Goal: Information Seeking & Learning: Learn about a topic

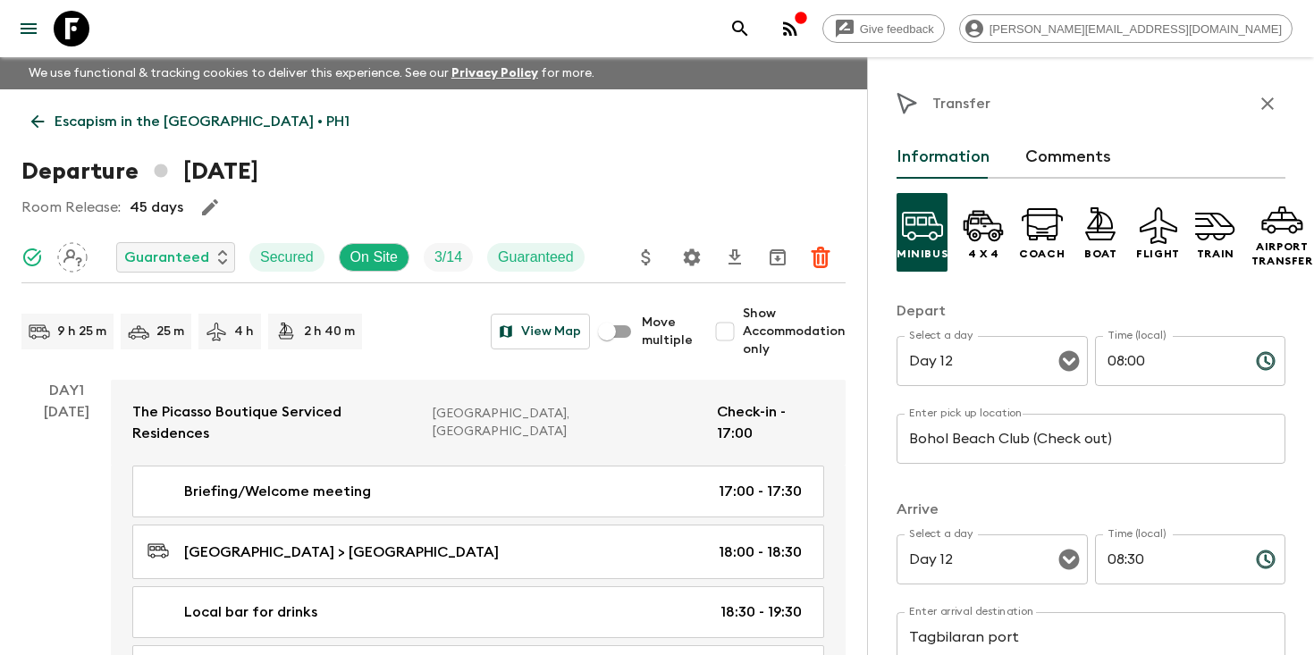
scroll to position [6032, 0]
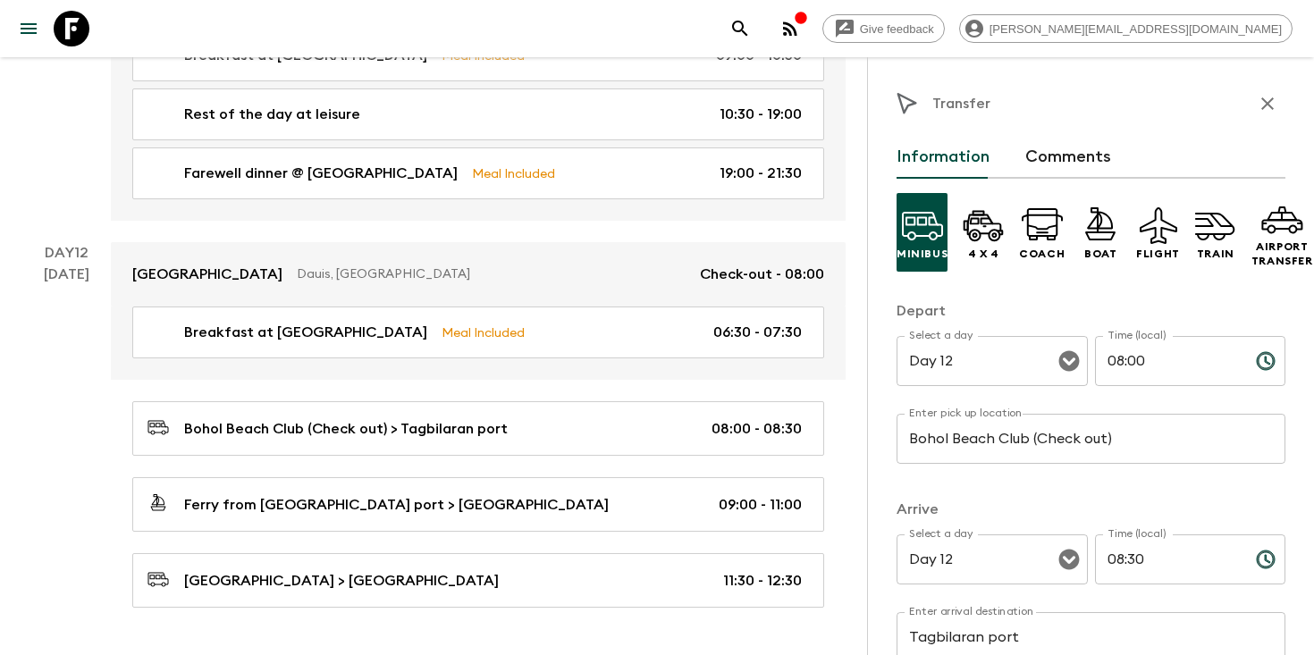
click at [751, 27] on icon "search adventures" at bounding box center [739, 28] width 21 height 21
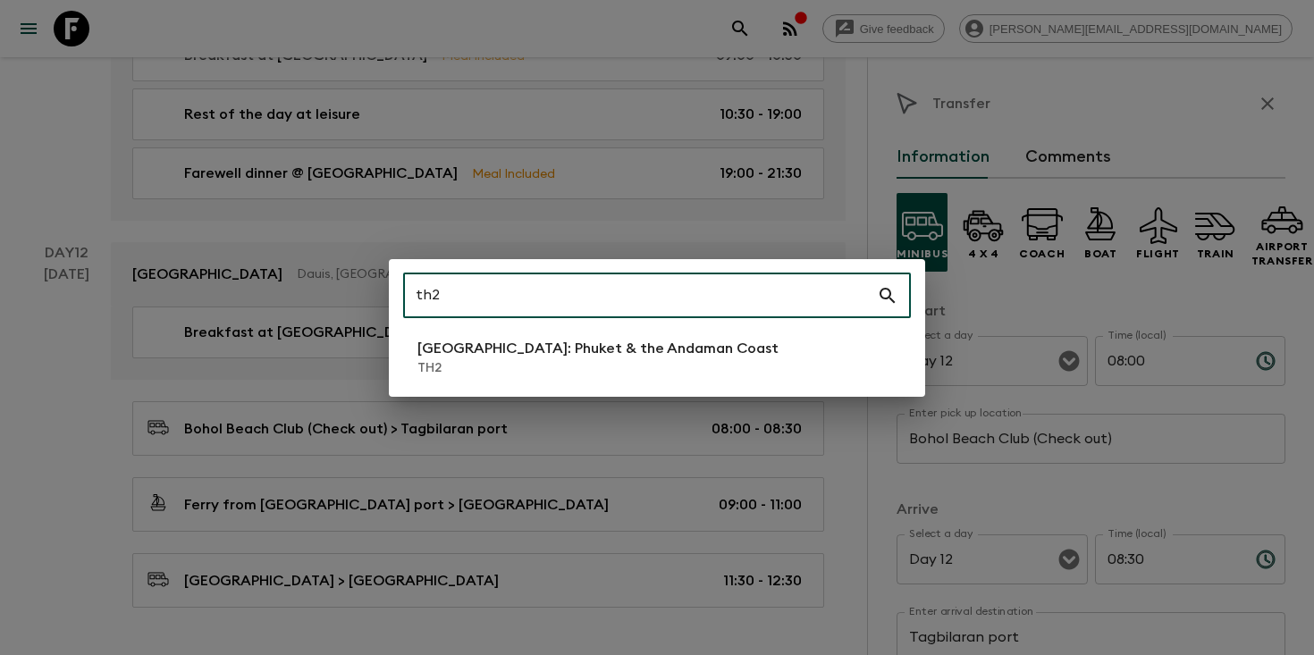
type input "th2"
click at [513, 342] on p "[GEOGRAPHIC_DATA]: Phuket & the Andaman Coast" at bounding box center [597, 348] width 361 height 21
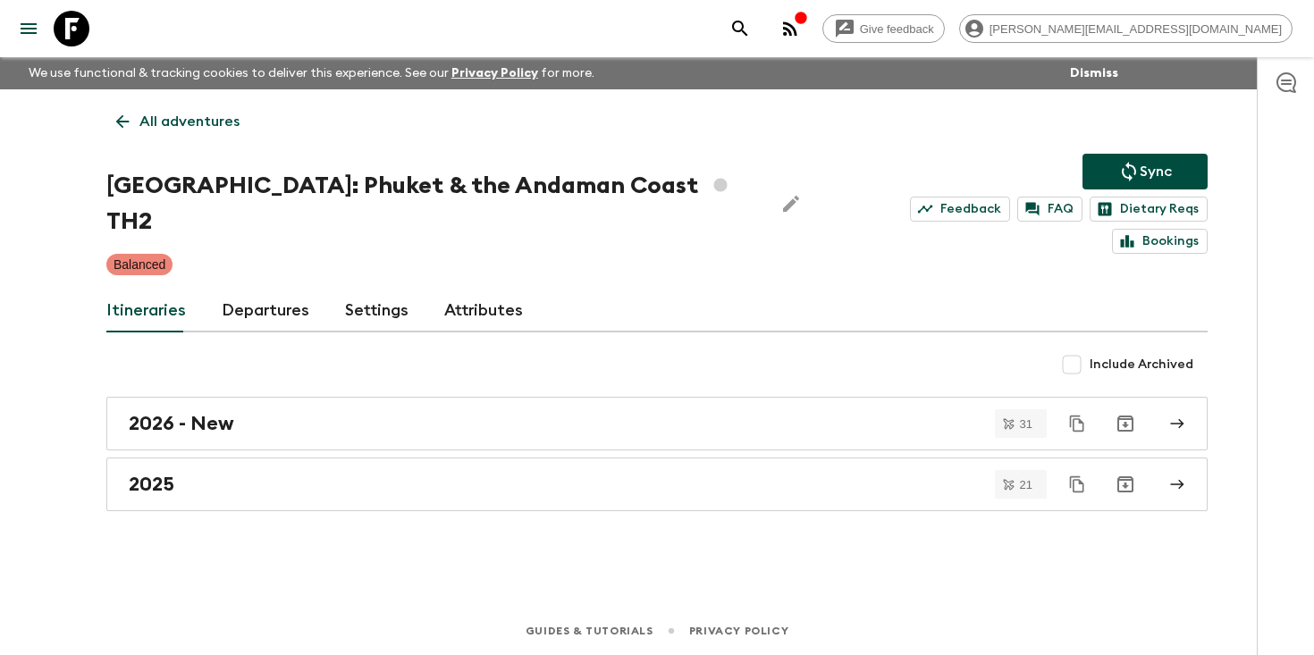
click at [241, 294] on link "Departures" at bounding box center [266, 311] width 88 height 43
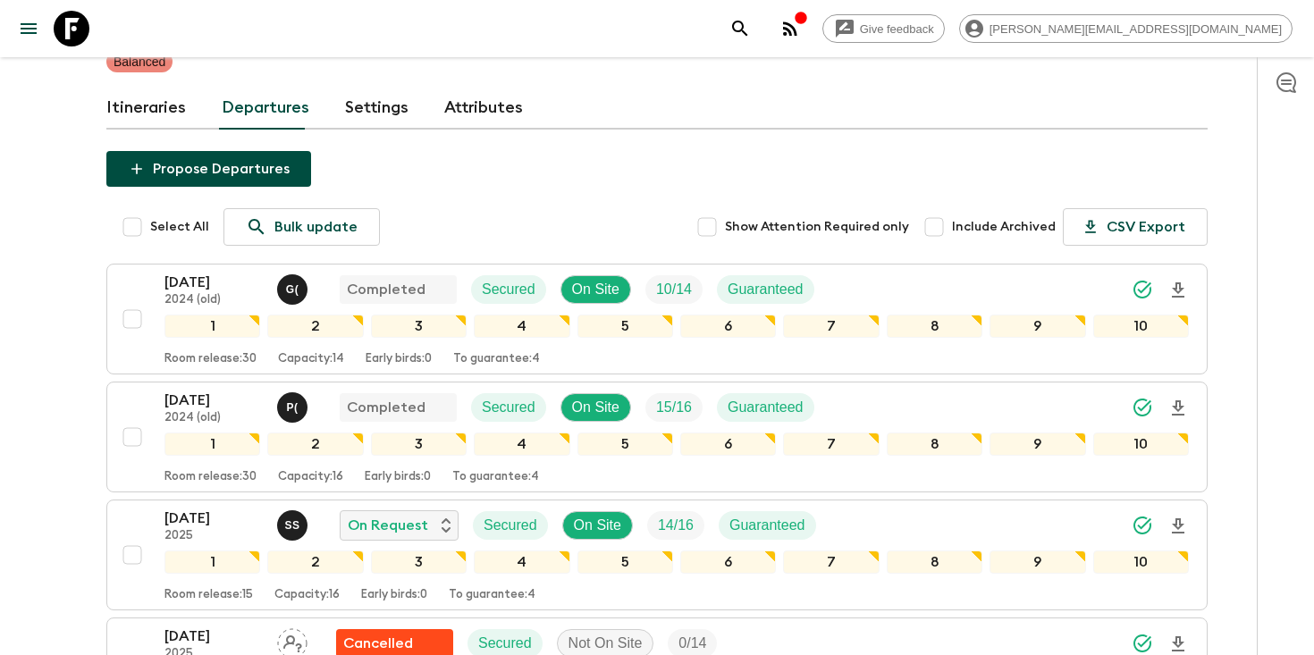
scroll to position [520, 0]
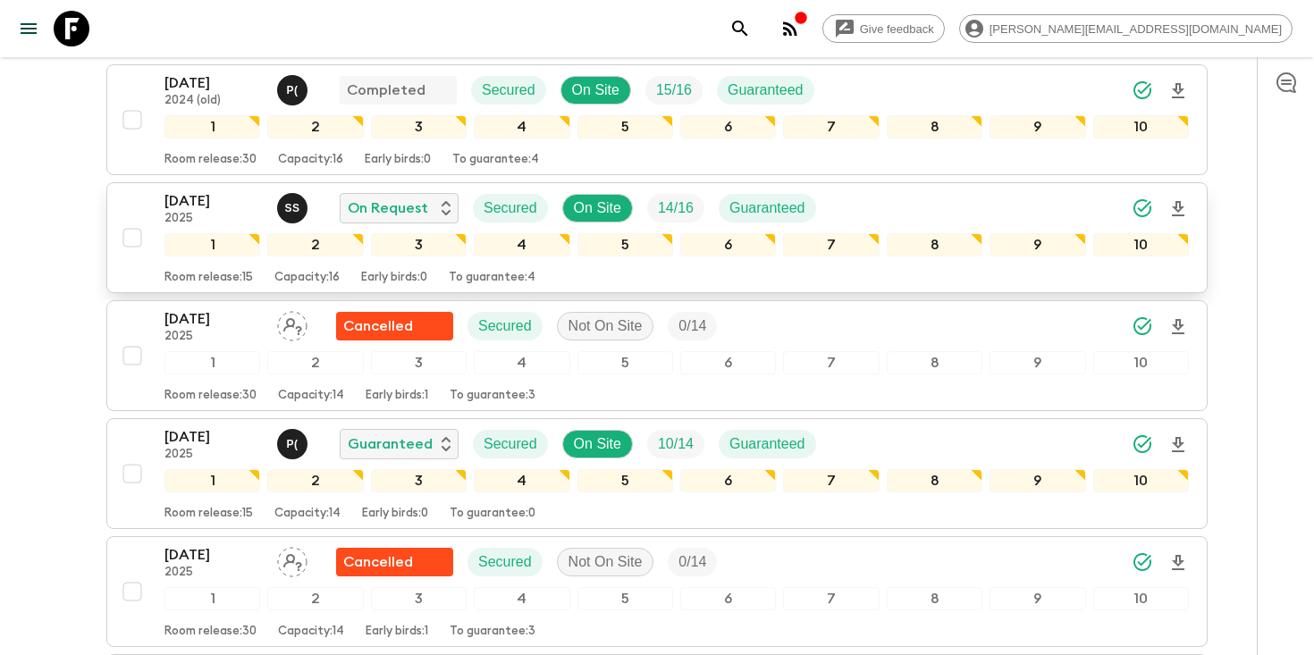
click at [1179, 201] on icon "Download Onboarding" at bounding box center [1178, 208] width 13 height 15
click at [747, 21] on icon "search adventures" at bounding box center [739, 28] width 15 height 15
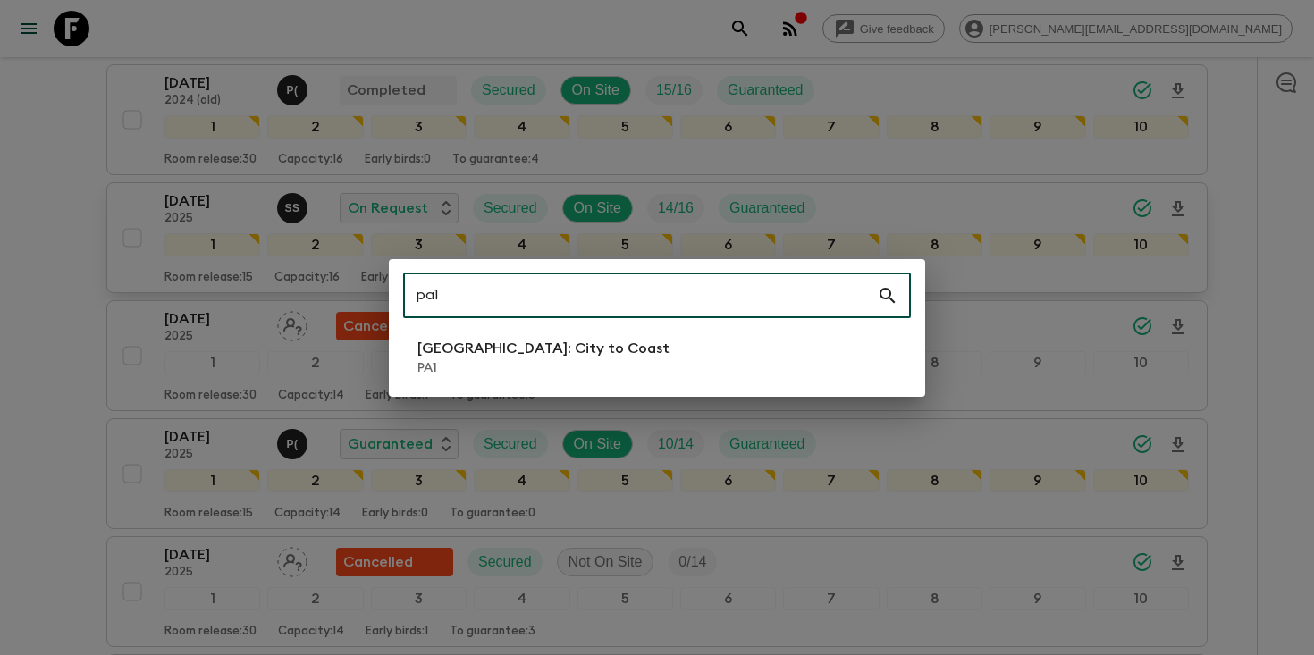
type input "pa1"
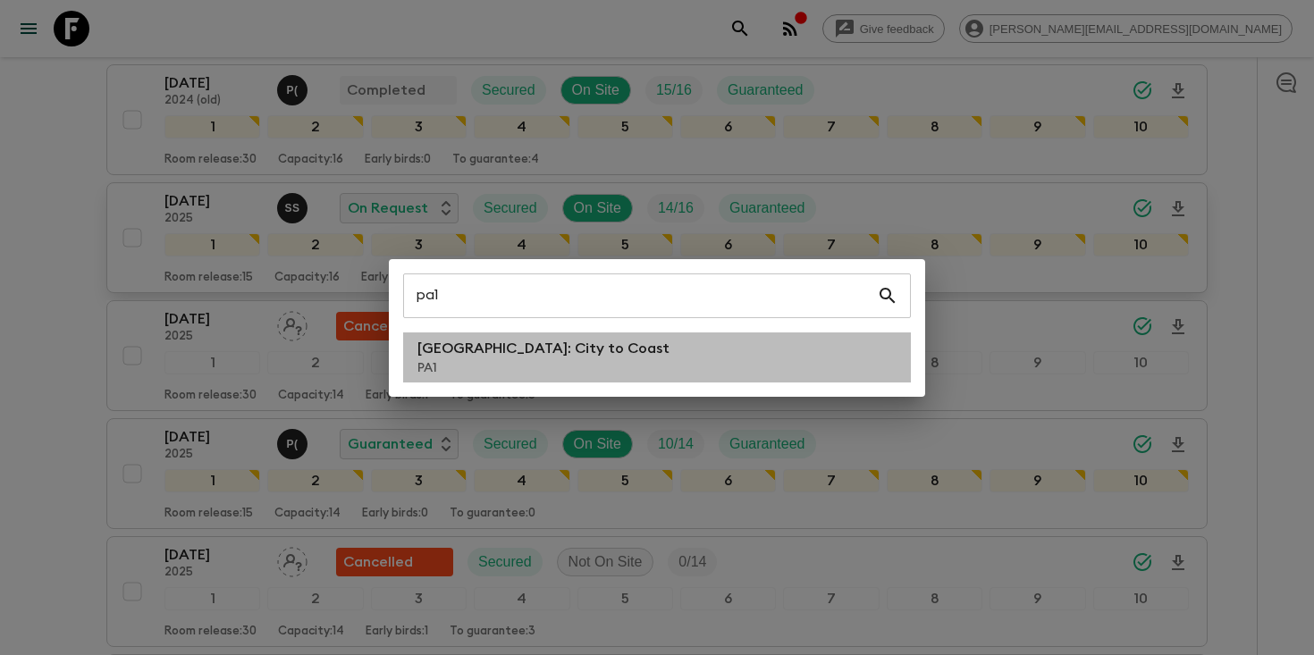
click at [535, 361] on p "PA1" at bounding box center [543, 368] width 252 height 18
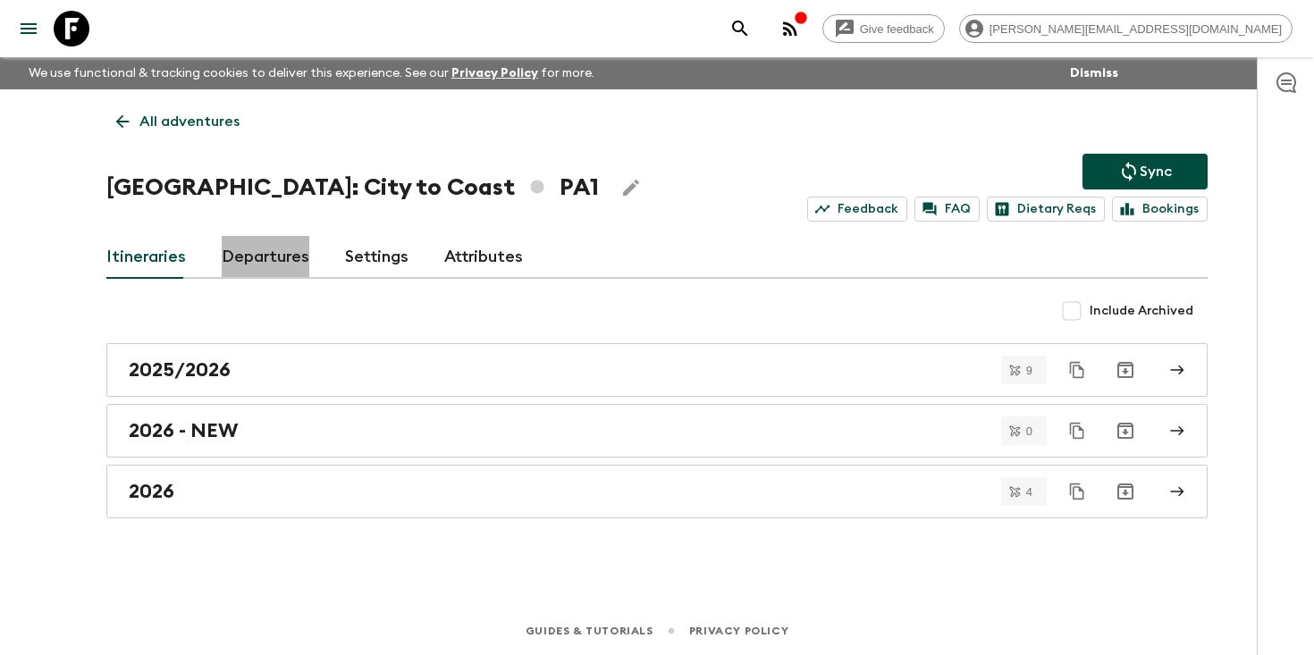
click at [257, 264] on link "Departures" at bounding box center [266, 257] width 88 height 43
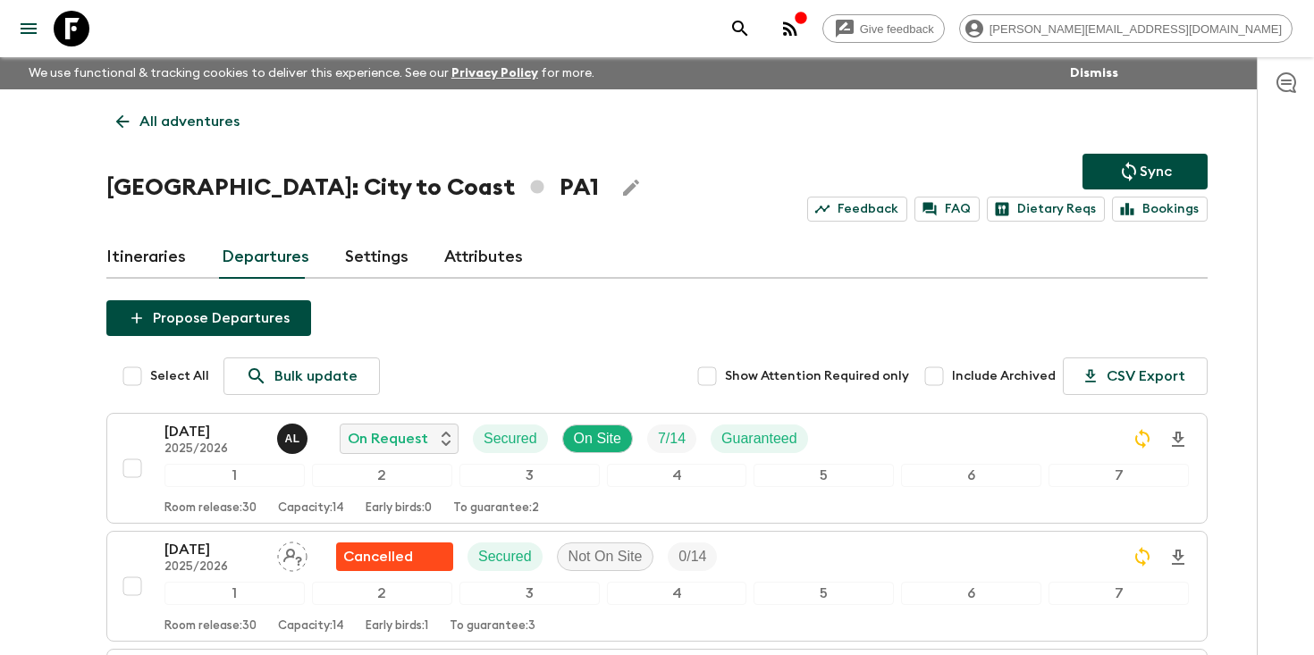
click at [751, 22] on icon "search adventures" at bounding box center [739, 28] width 21 height 21
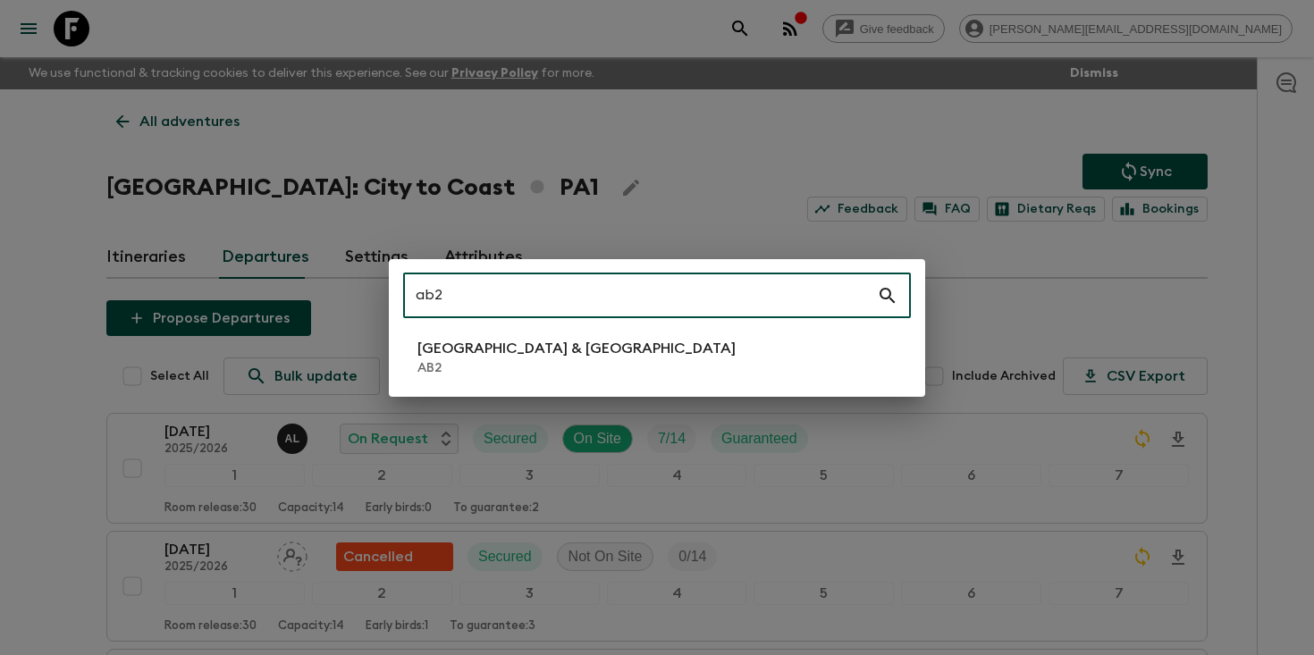
type input "ab2"
click at [532, 355] on p "[GEOGRAPHIC_DATA] & [GEOGRAPHIC_DATA]" at bounding box center [576, 348] width 318 height 21
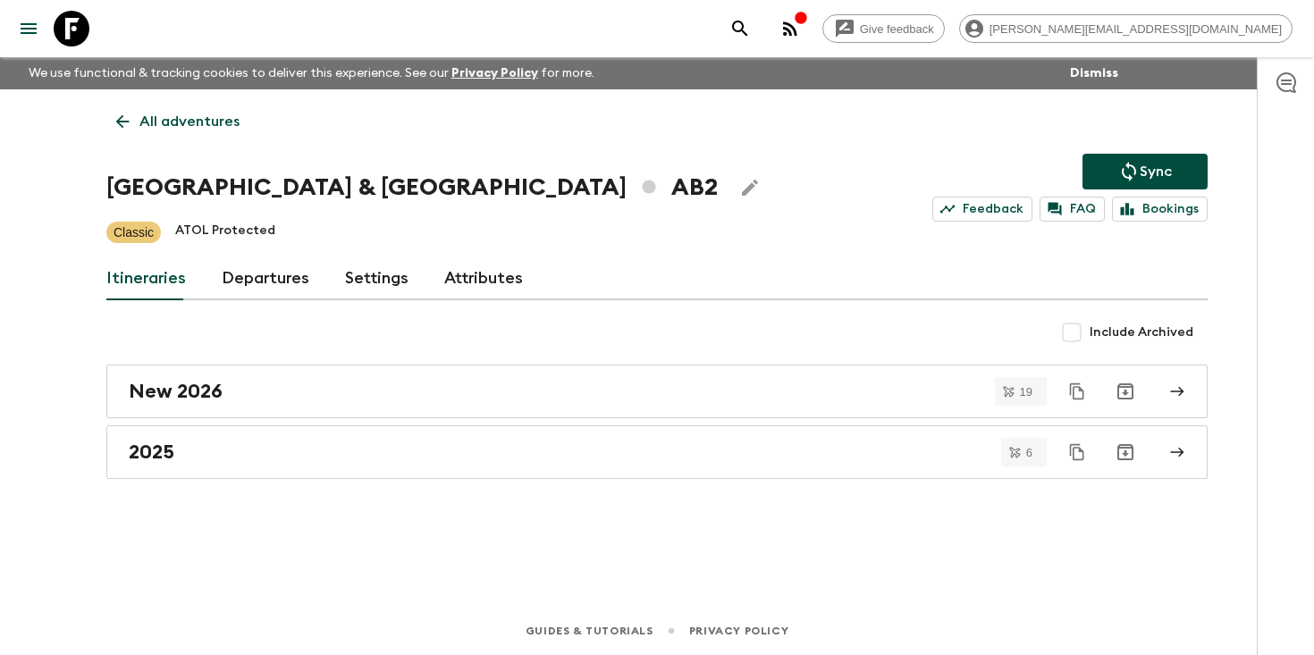
click at [280, 277] on link "Departures" at bounding box center [266, 278] width 88 height 43
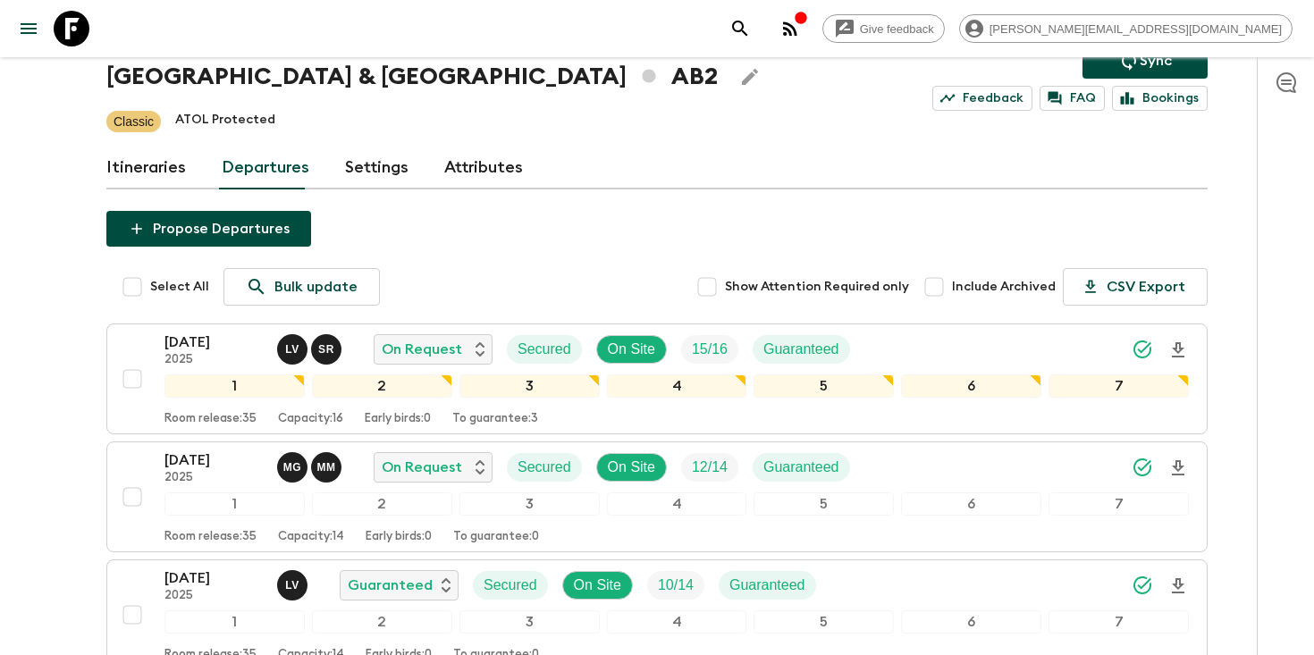
scroll to position [270, 0]
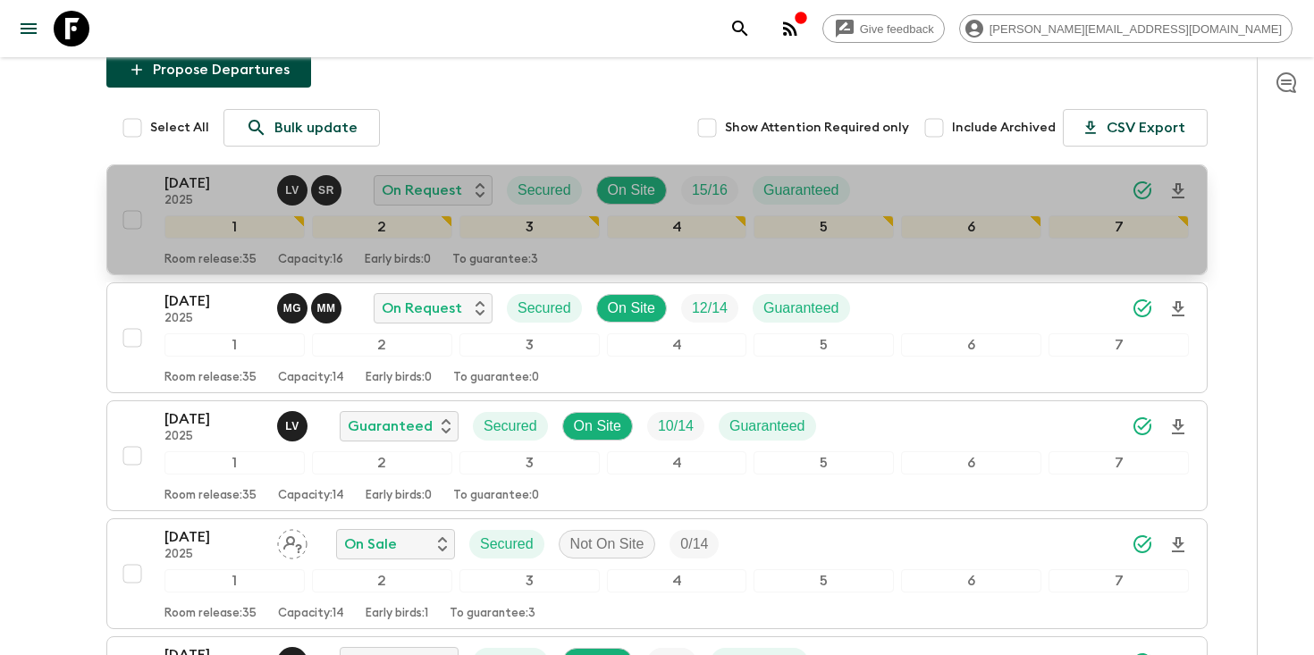
click at [891, 190] on div "[DATE] 2025 L V S R On Request Secured On Site 15 / 16 Guaranteed" at bounding box center [676, 191] width 1024 height 36
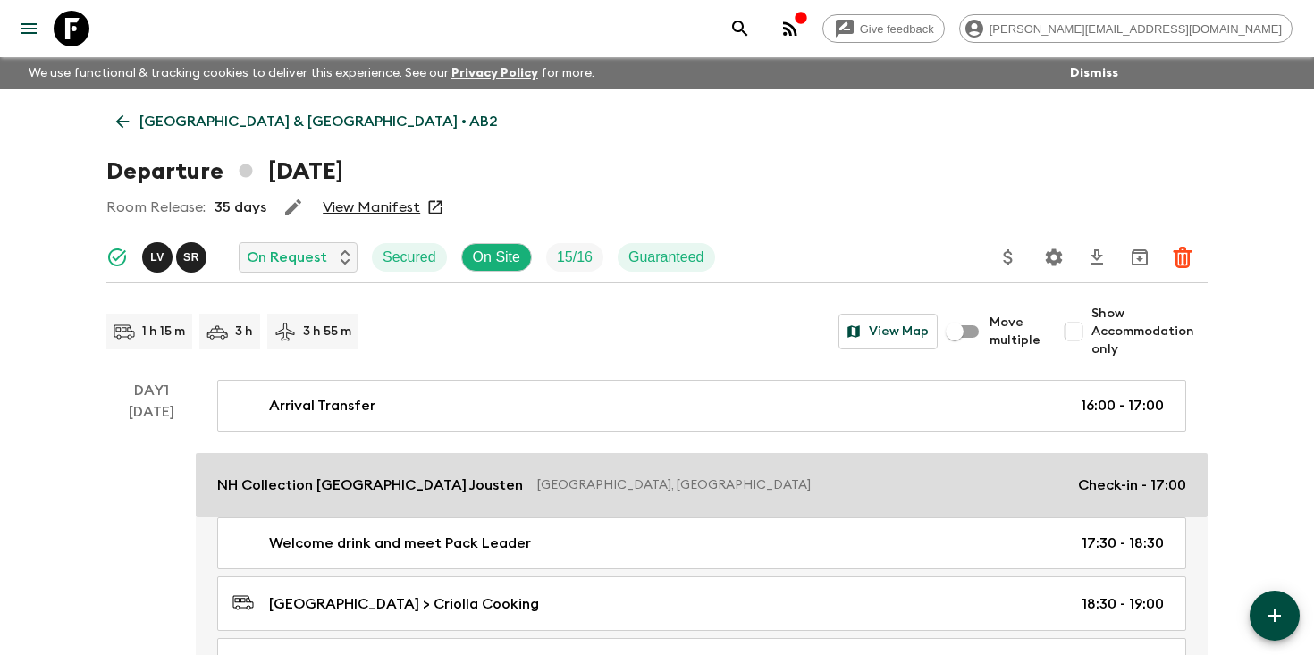
click at [413, 480] on p "NH Collection [GEOGRAPHIC_DATA] Jousten" at bounding box center [370, 485] width 306 height 21
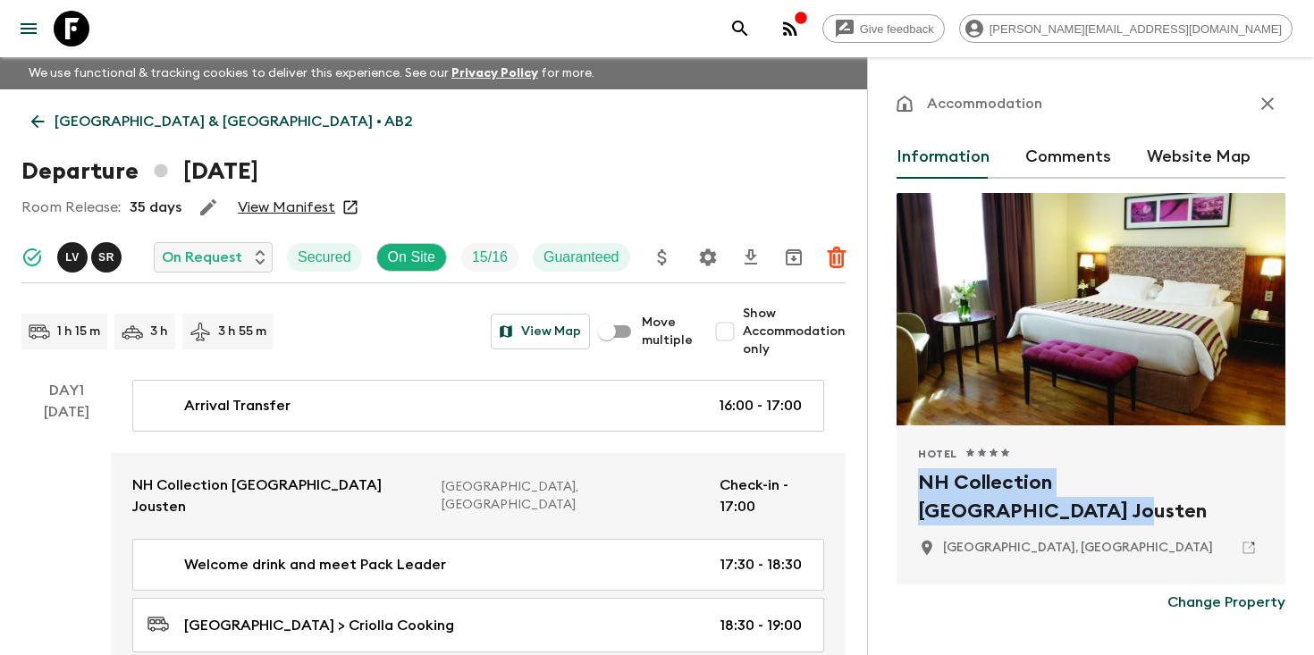
drag, startPoint x: 1264, startPoint y: 482, endPoint x: 913, endPoint y: 490, distance: 351.4
click at [912, 490] on div "Hotel 1 Star 2 Stars 3 Stars 4 Stars 5 Stars NH Collection [GEOGRAPHIC_DATA] Jo…" at bounding box center [1091, 505] width 389 height 159
copy h2 "NH Collection [GEOGRAPHIC_DATA] Jousten"
click at [751, 21] on icon "search adventures" at bounding box center [739, 28] width 21 height 21
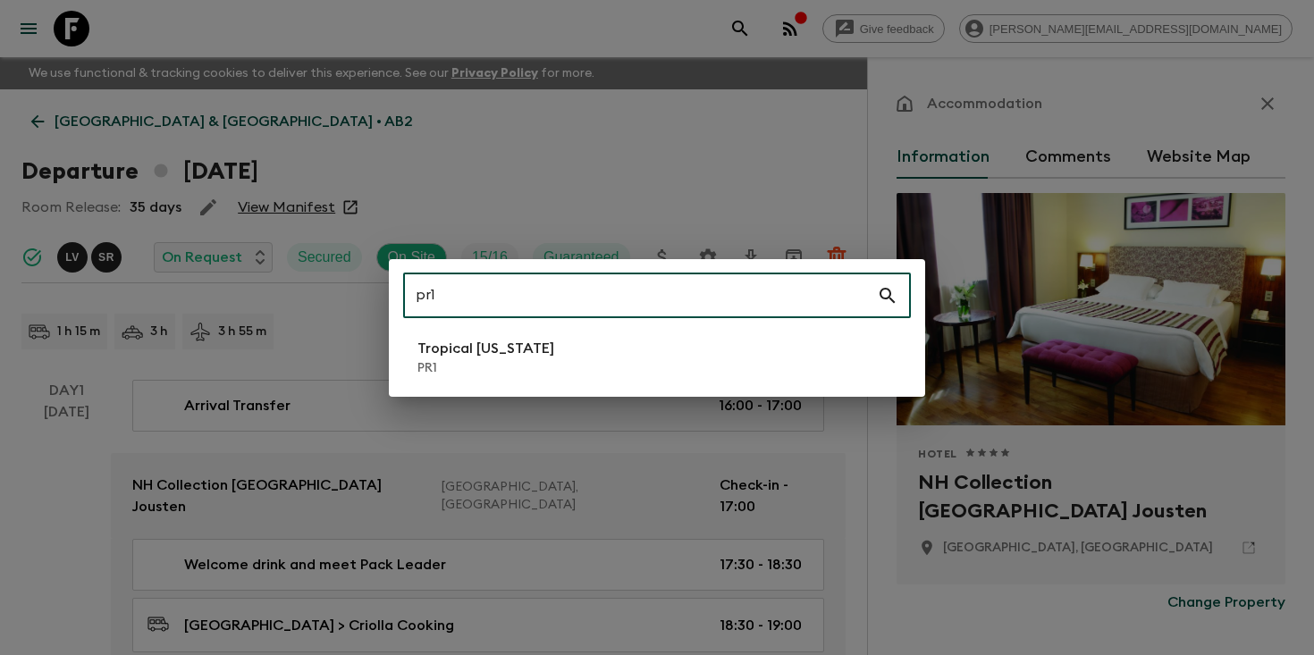
type input "pr1"
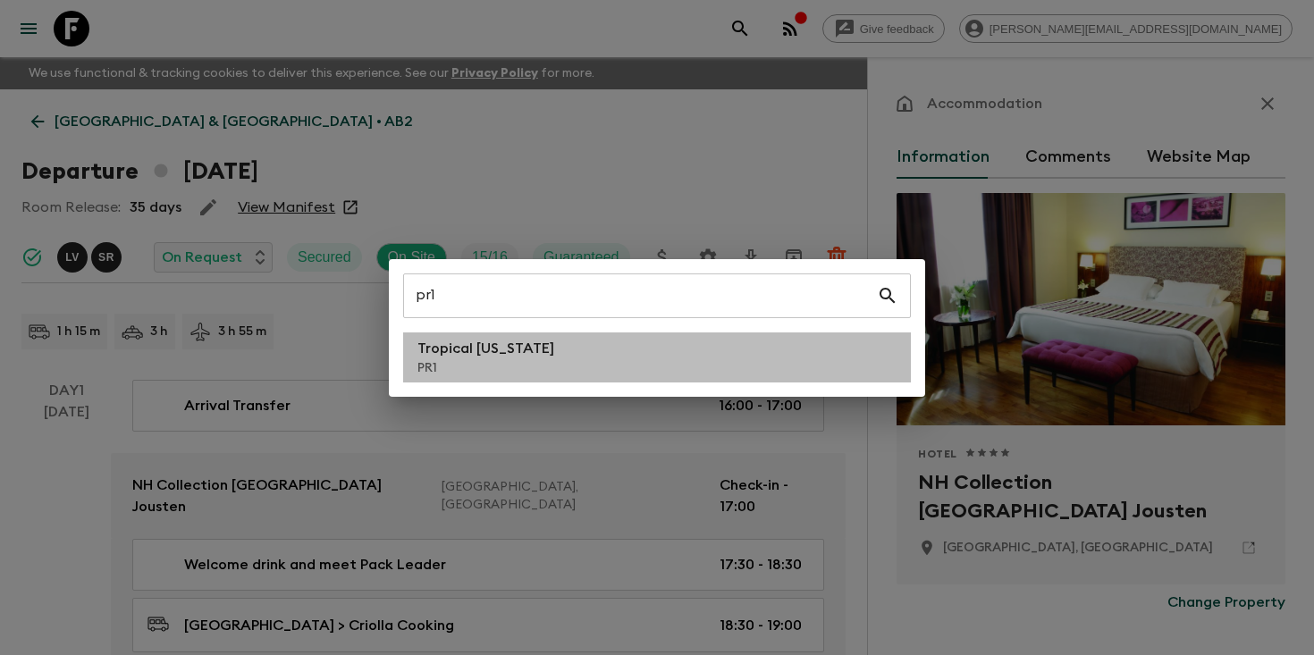
click at [623, 372] on li "Tropical [US_STATE] PR1" at bounding box center [657, 358] width 508 height 50
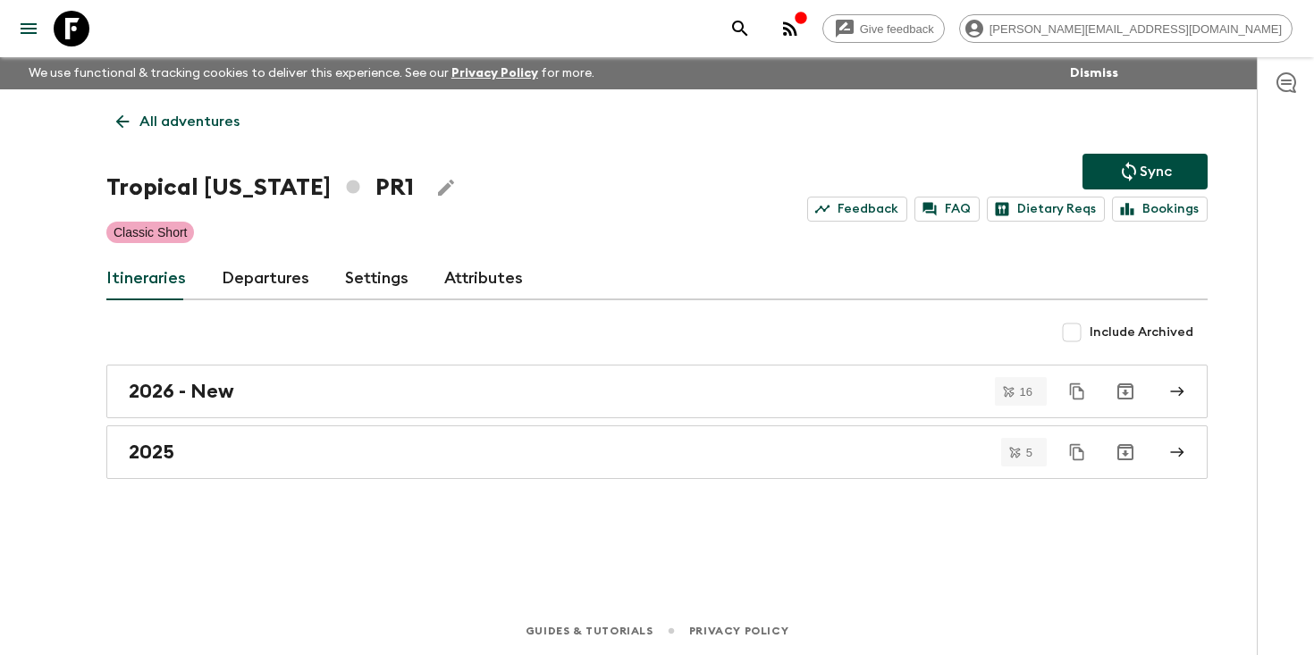
click at [257, 284] on link "Departures" at bounding box center [266, 278] width 88 height 43
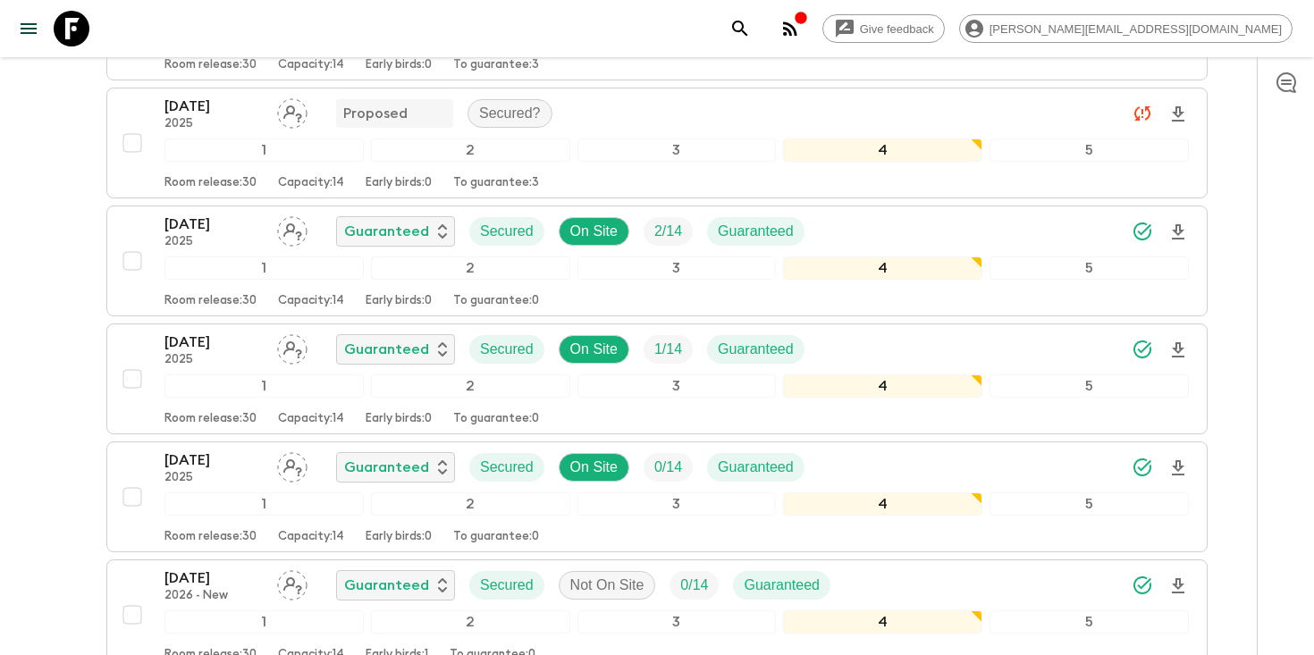
scroll to position [979, 0]
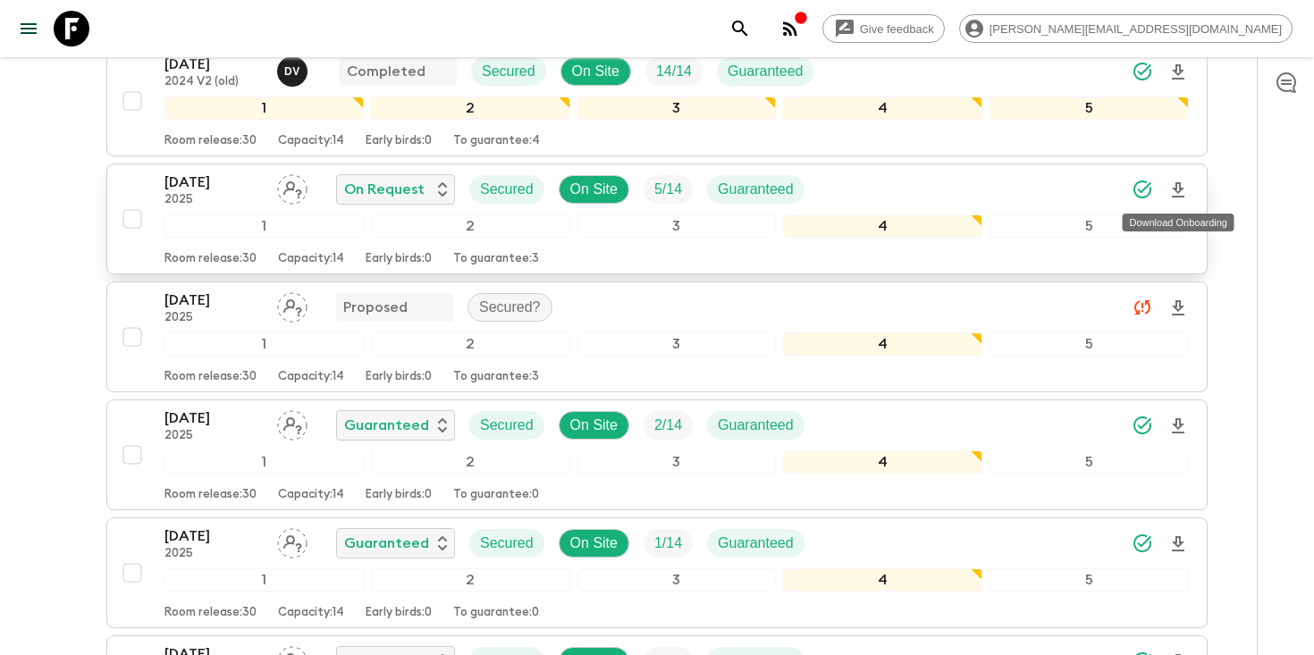
click at [1175, 194] on icon "Download Onboarding" at bounding box center [1178, 190] width 21 height 21
click at [1178, 188] on icon "Download Onboarding" at bounding box center [1178, 190] width 21 height 21
